Goal: Task Accomplishment & Management: Complete application form

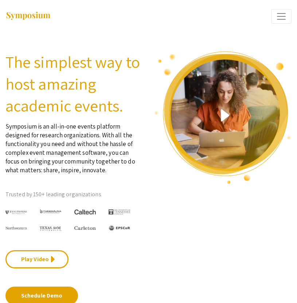
click at [278, 18] on span "Expand or Collapse Menu" at bounding box center [281, 16] width 11 height 11
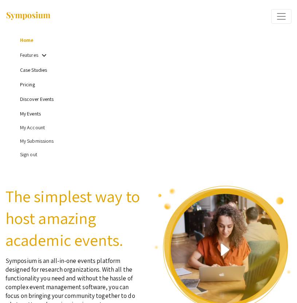
click at [28, 41] on link "Home" at bounding box center [26, 40] width 13 height 7
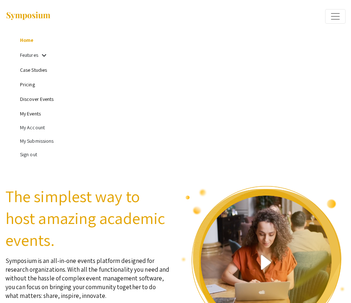
click at [158, 83] on li "Pricing" at bounding box center [183, 84] width 326 height 15
click at [297, 17] on button "Expand or Collapse Menu" at bounding box center [336, 16] width 20 height 15
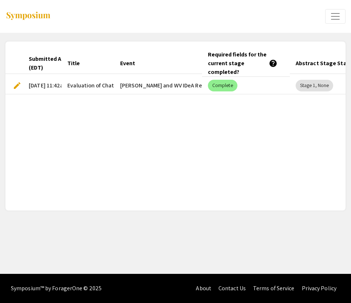
click at [20, 85] on span "edit" at bounding box center [17, 85] width 9 height 9
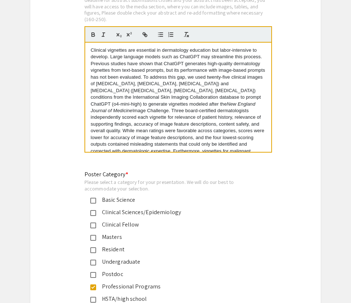
scroll to position [34, 0]
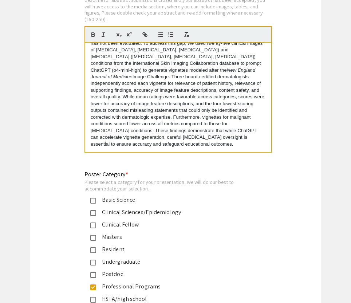
drag, startPoint x: 89, startPoint y: 44, endPoint x: 188, endPoint y: 140, distance: 137.9
click at [188, 140] on div "Clinical vignettes are essential in dermatology education but labor-intensive t…" at bounding box center [178, 97] width 186 height 109
copy p "Clinical vignettes are essential in dermatology education but labor-intensive t…"
click at [149, 86] on p "Clinical vignettes are essential in dermatology education but labor-intensive t…" at bounding box center [178, 80] width 175 height 135
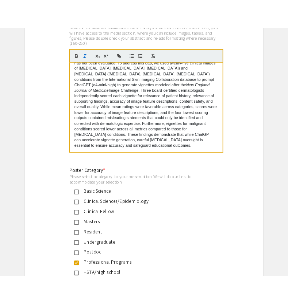
scroll to position [0, 0]
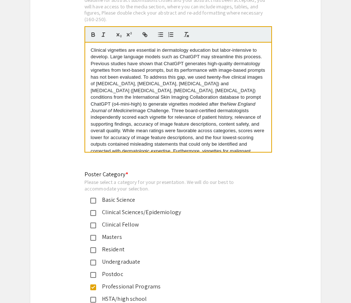
drag, startPoint x: 120, startPoint y: 141, endPoint x: 91, endPoint y: 45, distance: 100.8
click at [91, 47] on p "Clinical vignettes are essential in dermatology education but labor-intensive t…" at bounding box center [178, 114] width 175 height 135
copy p "Clinical vignettes are essential in dermatology education but labor-intensive t…"
